Goal: Ask a question

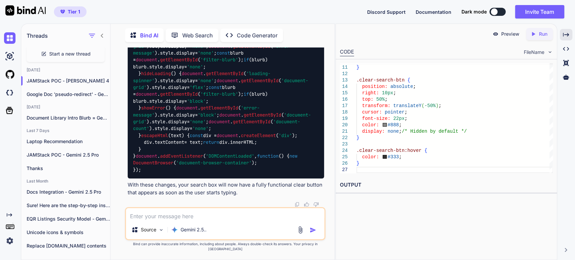
scroll to position [21180, 0]
click at [145, 220] on textarea at bounding box center [225, 214] width 198 height 12
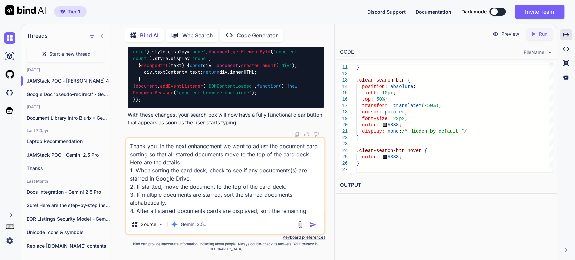
scroll to position [0, 0]
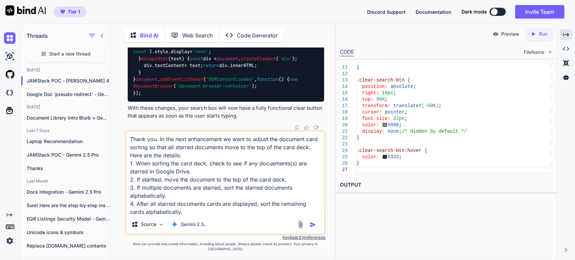
click at [204, 215] on textarea "Thank you. In the next enhancement we want to adjust the document card sorting …" at bounding box center [225, 173] width 198 height 84
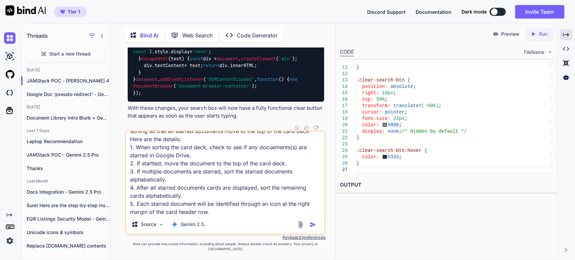
scroll to position [25, 0]
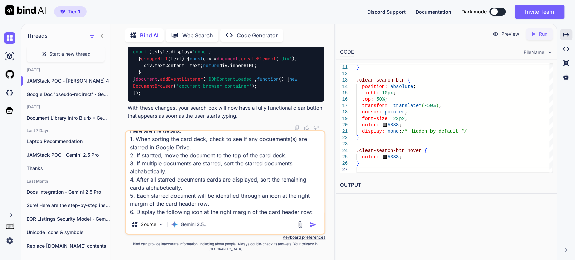
paste textarea "[URL][DOMAIN_NAME]"
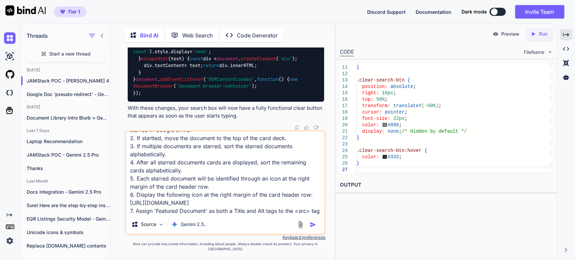
scroll to position [73, 0]
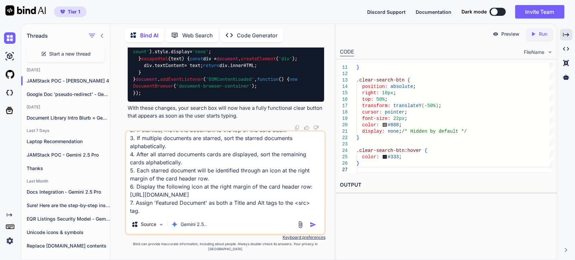
type textarea "Thank you. In the next enhancement we want to adjust the document card sorting …"
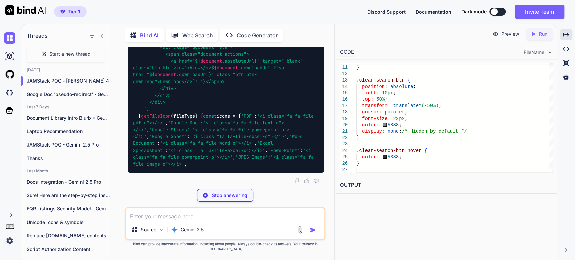
scroll to position [21559, 0]
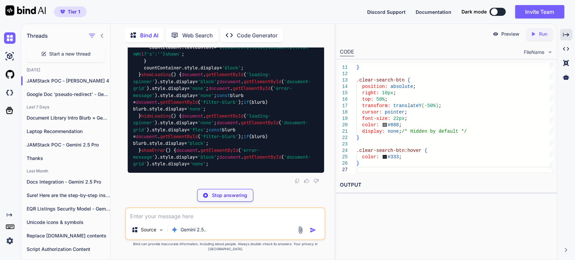
scroll to position [21746, 0]
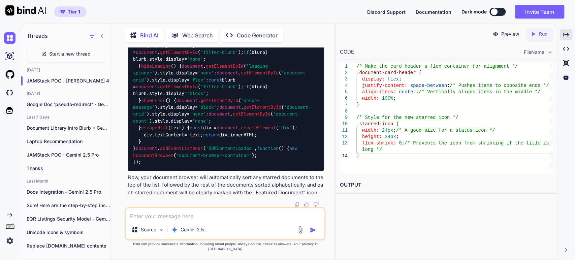
click at [216, 189] on p "Now, your document browser will automatically sort any starred documents to the…" at bounding box center [226, 185] width 196 height 23
click at [137, 248] on p "Bind can provide inaccurate information, including about people. Always double-…" at bounding box center [225, 247] width 200 height 10
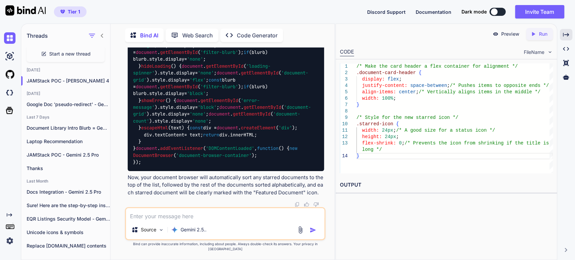
click at [137, 248] on p "Bind can provide inaccurate information, including about people. Always double-…" at bounding box center [225, 247] width 200 height 10
